Goal: Information Seeking & Learning: Find specific fact

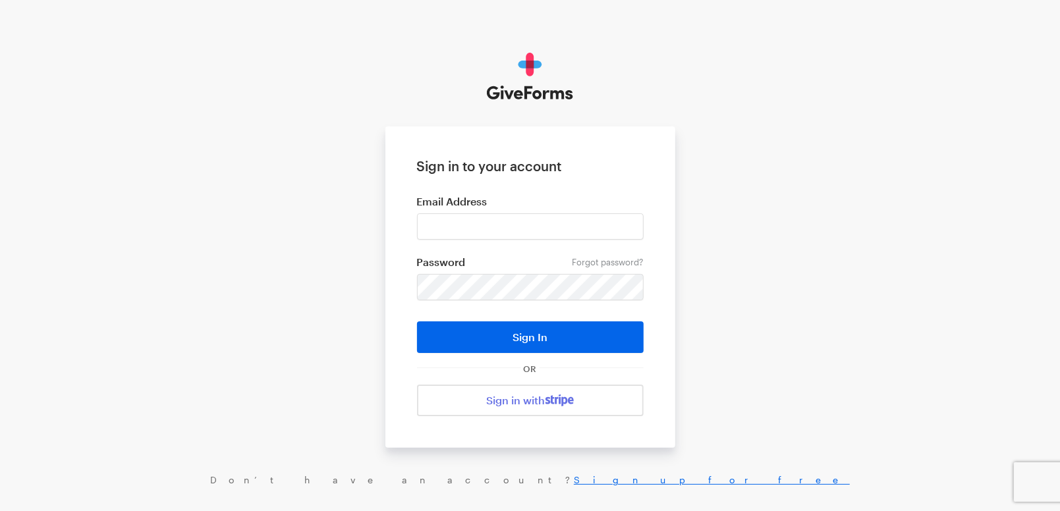
type input "cmacaraeg@brightfocus.org"
click at [417, 322] on button "Sign In" at bounding box center [530, 338] width 227 height 32
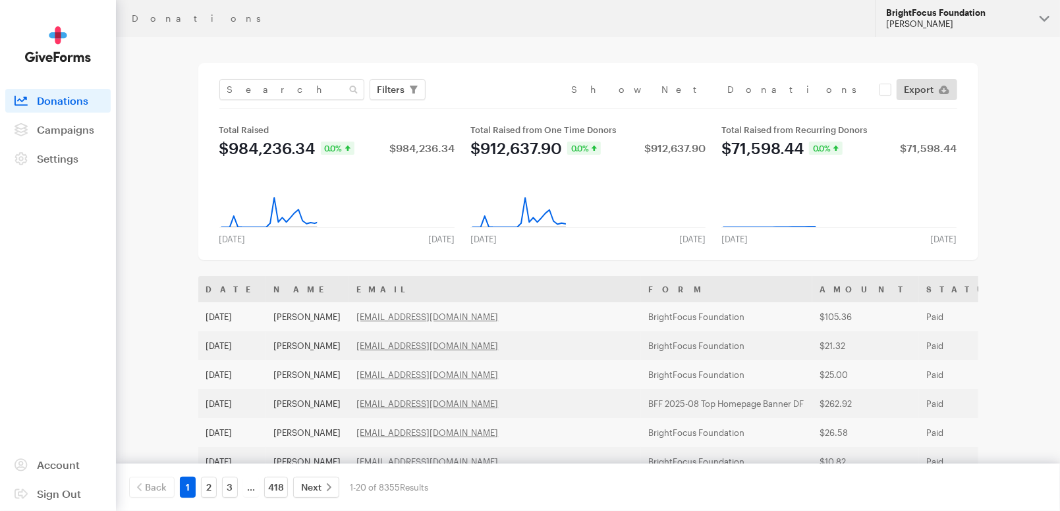
click at [963, 10] on div "BrightFocus Foundation" at bounding box center [957, 12] width 143 height 11
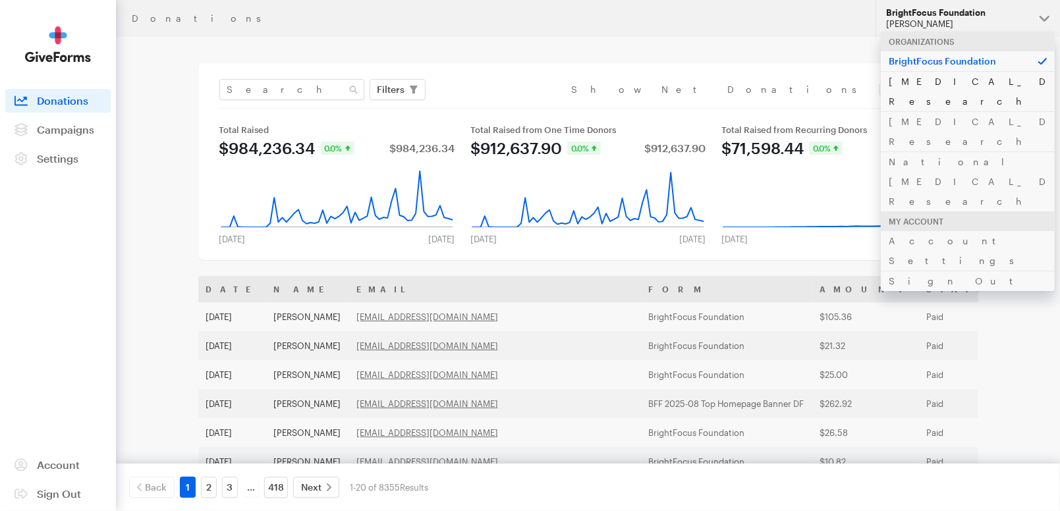
click at [941, 78] on link "[MEDICAL_DATA] Research" at bounding box center [968, 91] width 174 height 40
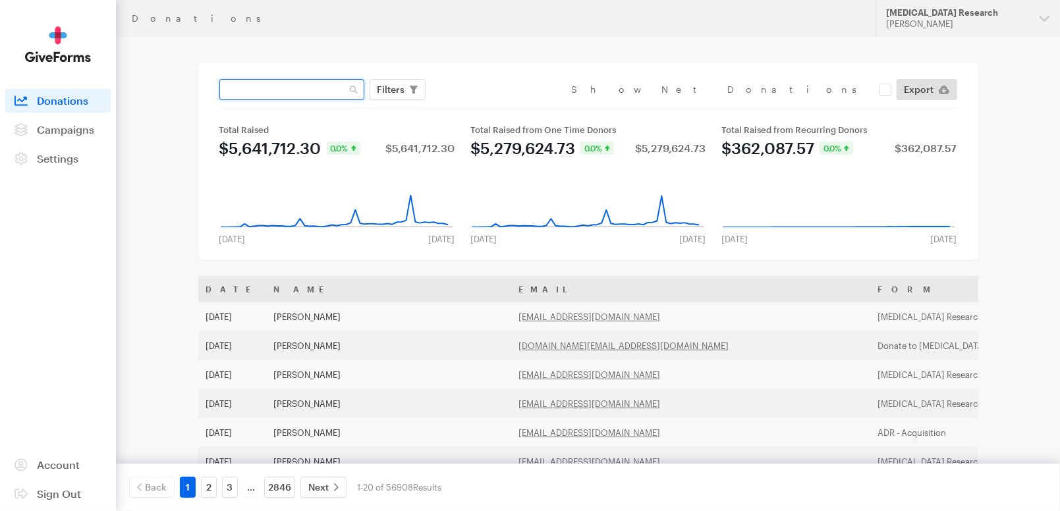
click at [306, 91] on input "text" at bounding box center [291, 89] width 145 height 21
paste input "[EMAIL_ADDRESS][DOMAIN_NAME]"
type input "akretchik@yahoo.com"
click at [491, 107] on button "Apply" at bounding box center [512, 117] width 42 height 21
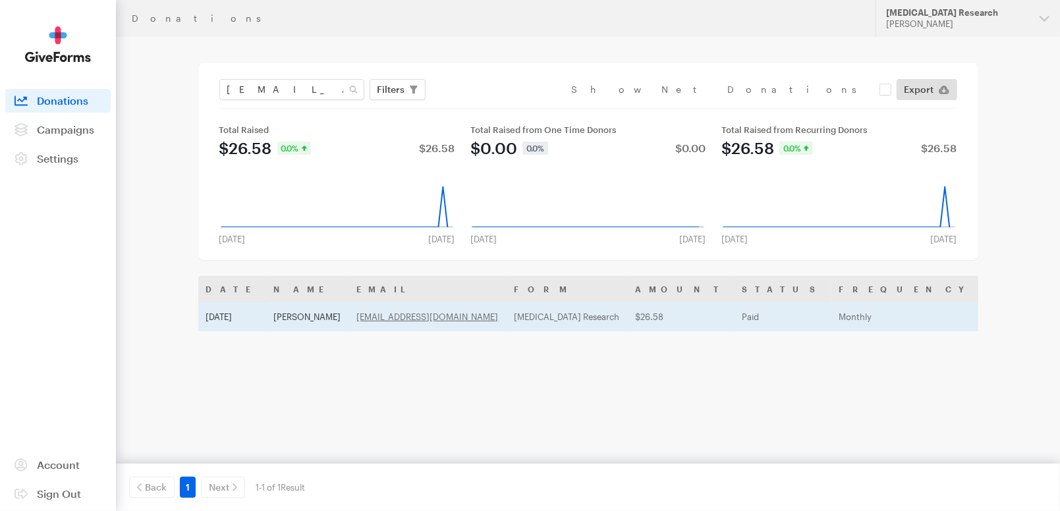
click at [507, 312] on td "[MEDICAL_DATA] Research" at bounding box center [567, 316] width 121 height 29
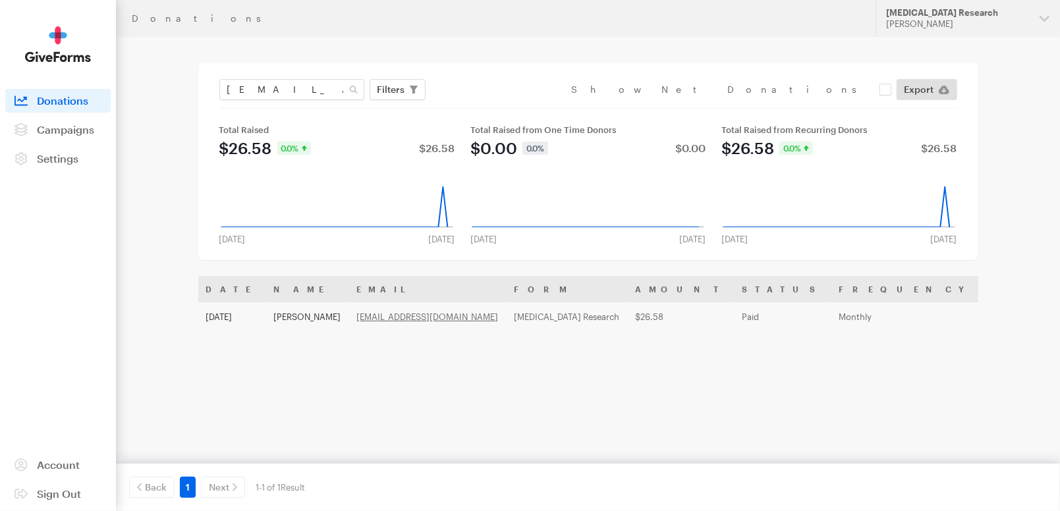
click at [674, 355] on div "Name Email Giving Form Designation Transaction Type Amount Payment Method Date …" at bounding box center [588, 408] width 780 height 264
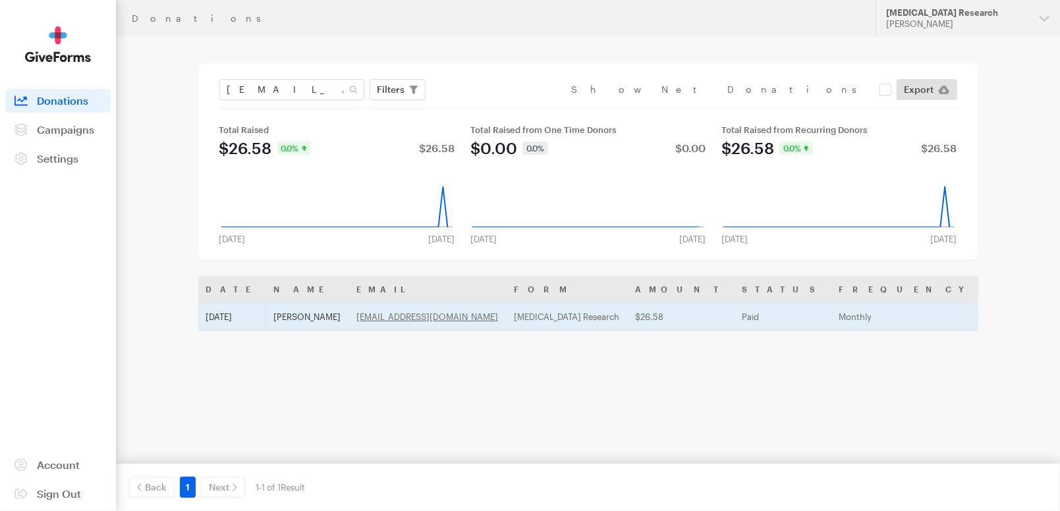
click at [832, 318] on td "Monthly" at bounding box center [907, 316] width 151 height 29
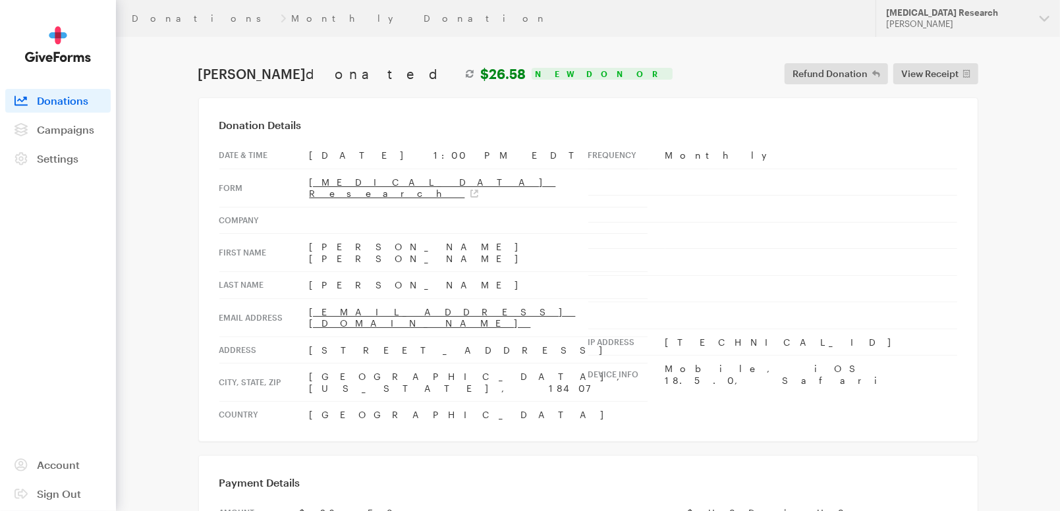
click at [693, 196] on td at bounding box center [812, 209] width 292 height 27
click at [659, 206] on th at bounding box center [627, 209] width 77 height 27
click at [685, 279] on td at bounding box center [812, 288] width 292 height 27
click at [161, 16] on link "Donations" at bounding box center [204, 18] width 144 height 11
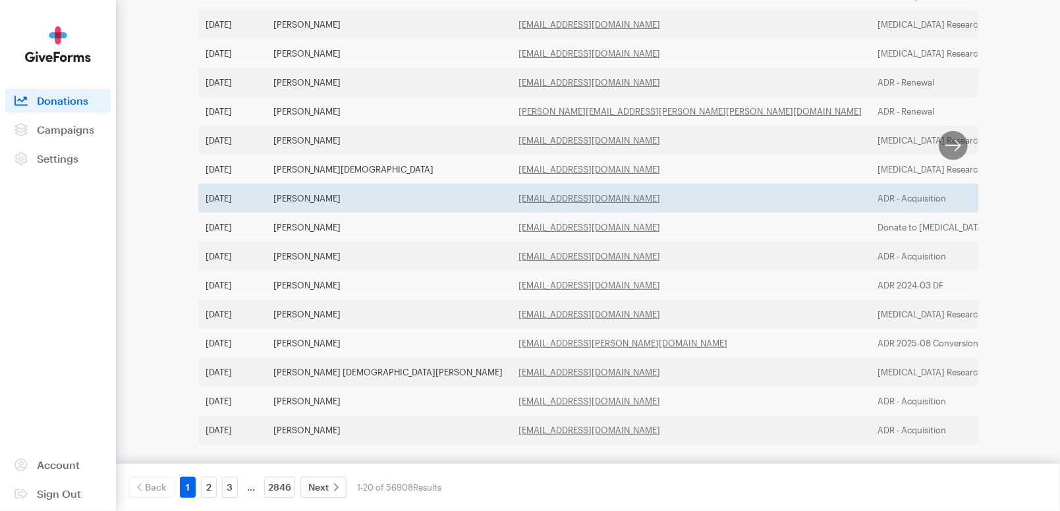
scroll to position [438, 0]
click at [310, 199] on td "[PERSON_NAME]" at bounding box center [388, 197] width 245 height 29
